Goal: Find specific page/section: Find specific page/section

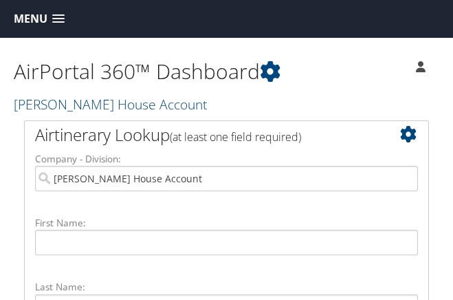
click at [57, 18] on span at bounding box center [58, 19] width 12 height 10
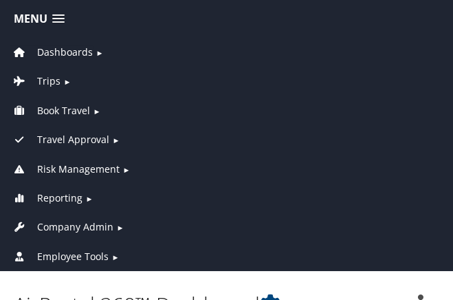
click at [60, 52] on span "Dashboards" at bounding box center [65, 52] width 56 height 15
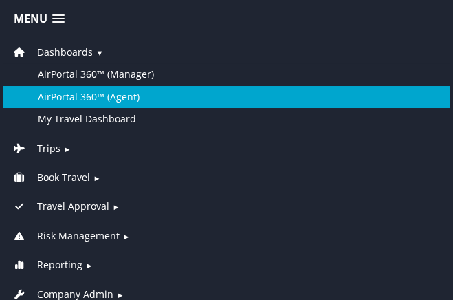
click at [66, 94] on link "AirPortal 360™ (Agent)" at bounding box center [226, 97] width 446 height 22
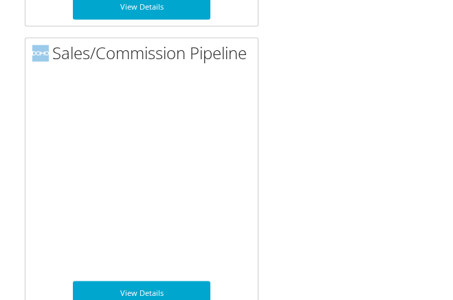
scroll to position [3055, 0]
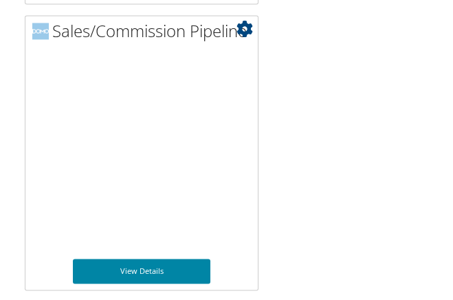
click at [160, 269] on link "View Details" at bounding box center [141, 270] width 137 height 25
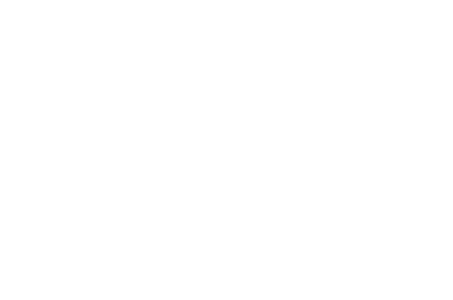
scroll to position [207, 0]
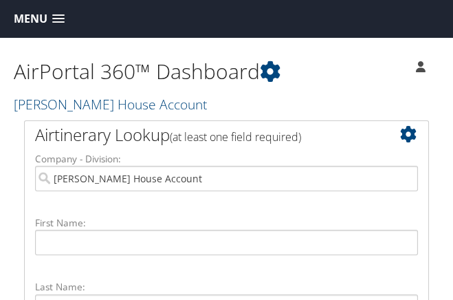
click at [55, 19] on span at bounding box center [58, 19] width 12 height 10
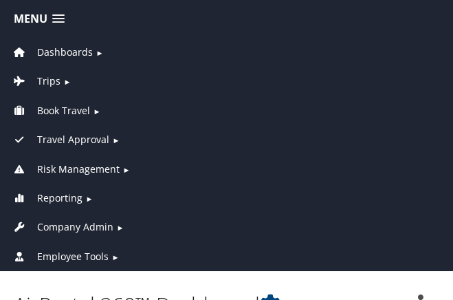
click at [62, 52] on span "Dashboards" at bounding box center [65, 52] width 56 height 15
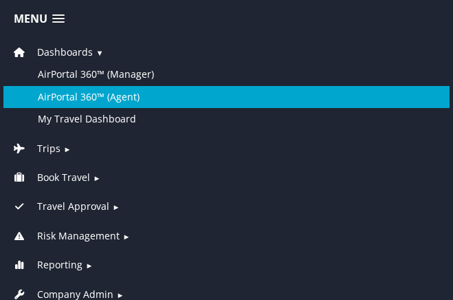
click at [87, 96] on link "AirPortal 360™ (Agent)" at bounding box center [226, 97] width 446 height 22
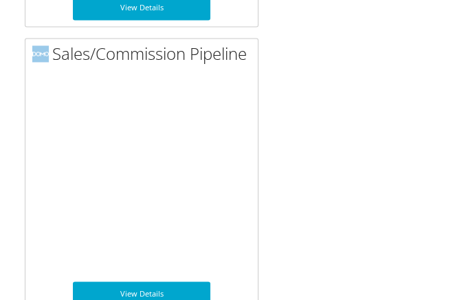
scroll to position [3035, 0]
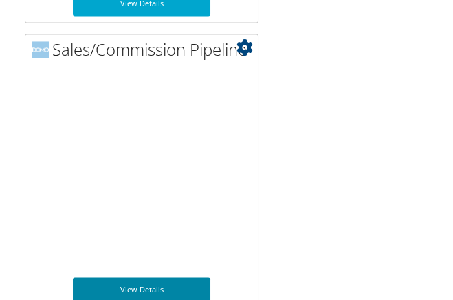
click at [159, 285] on link "View Details" at bounding box center [141, 290] width 137 height 25
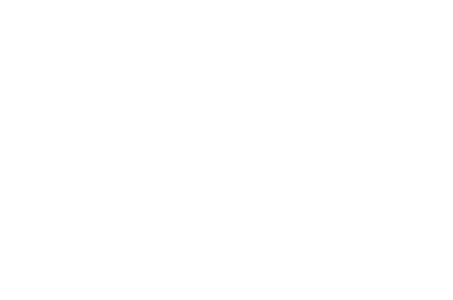
scroll to position [203, 0]
